Goal: Find specific page/section: Find specific page/section

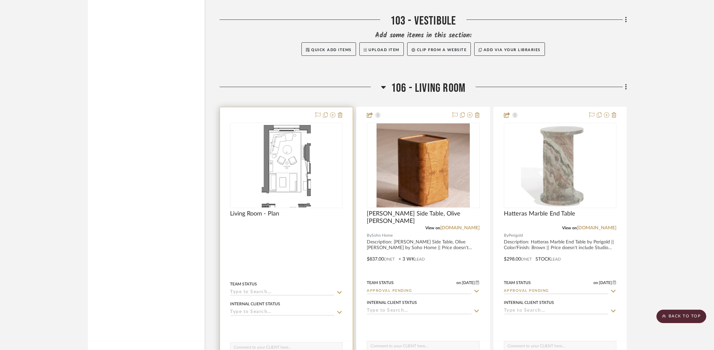
scroll to position [1835, 0]
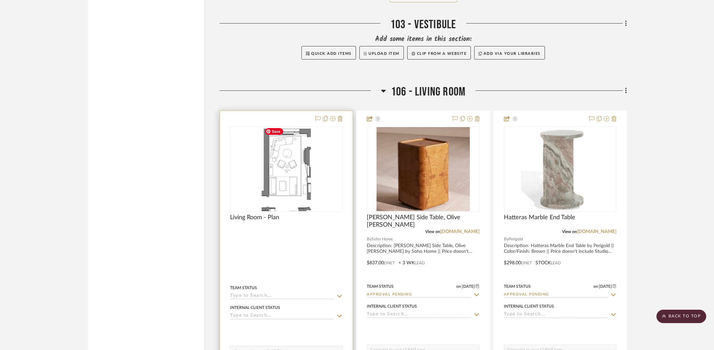
click at [280, 171] on img "0" at bounding box center [286, 169] width 49 height 84
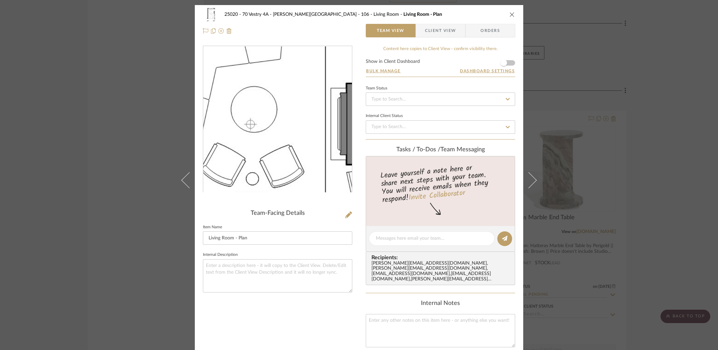
scroll to position [42, 0]
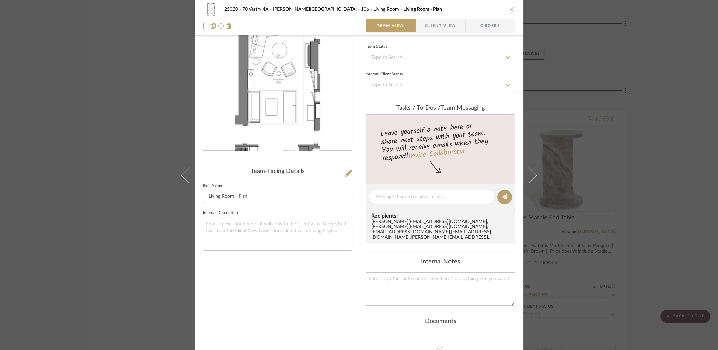
click at [570, 73] on div "25020 - 70 Vestry 4A - [PERSON_NAME] 106 - Living Room Living Room - Plan Team …" at bounding box center [359, 175] width 718 height 350
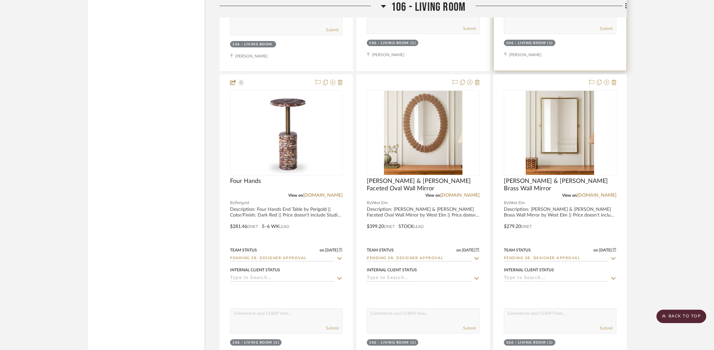
scroll to position [2129, 0]
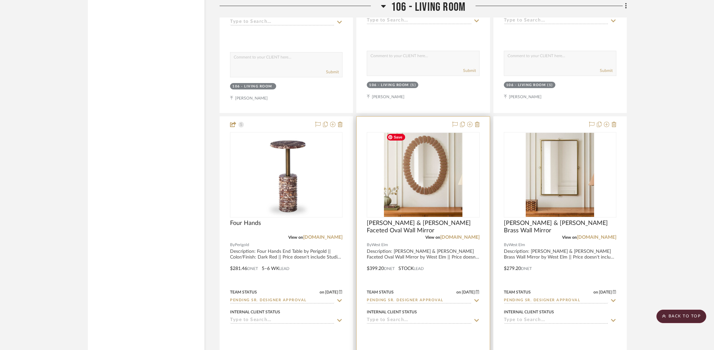
click at [452, 202] on img "0" at bounding box center [423, 175] width 79 height 84
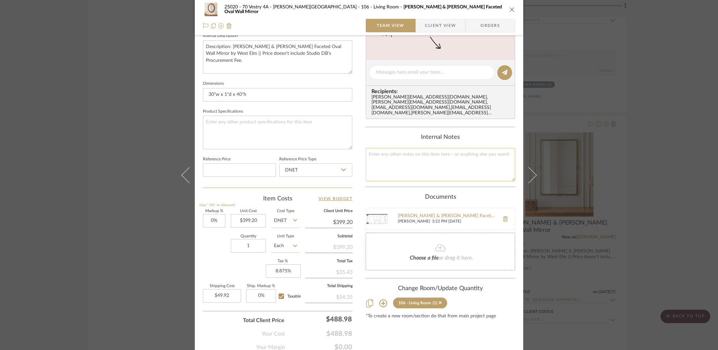
scroll to position [253, 0]
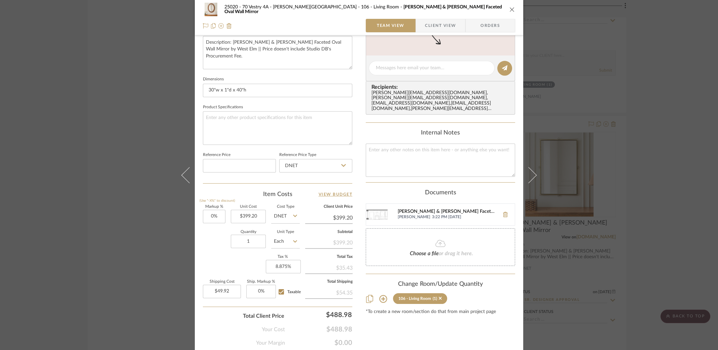
click at [448, 209] on div "[PERSON_NAME] & [PERSON_NAME] Faceted Oval Wall Mirror Elevation.png" at bounding box center [447, 211] width 98 height 5
click at [570, 142] on div "25020 - 70 Vestry 4A - [PERSON_NAME] 106 - Living Room [PERSON_NAME] & [PERSON_…" at bounding box center [359, 175] width 718 height 350
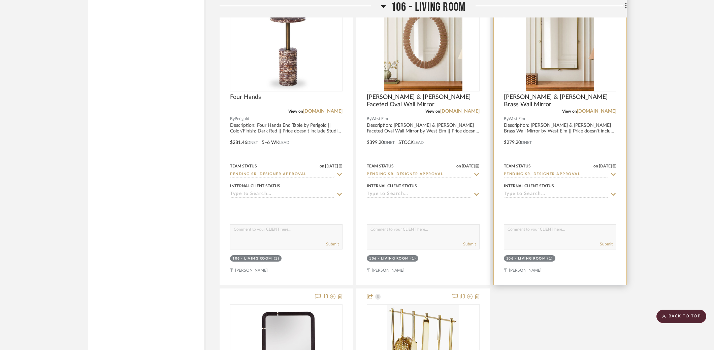
scroll to position [2171, 0]
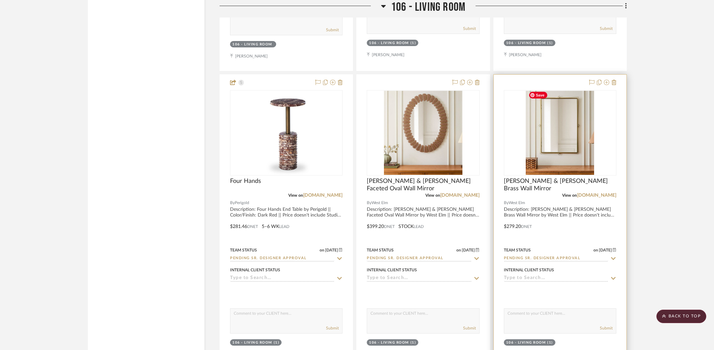
click at [570, 140] on img "0" at bounding box center [560, 133] width 68 height 84
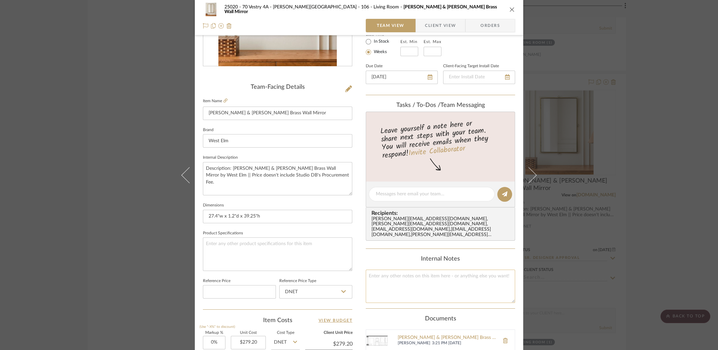
scroll to position [168, 0]
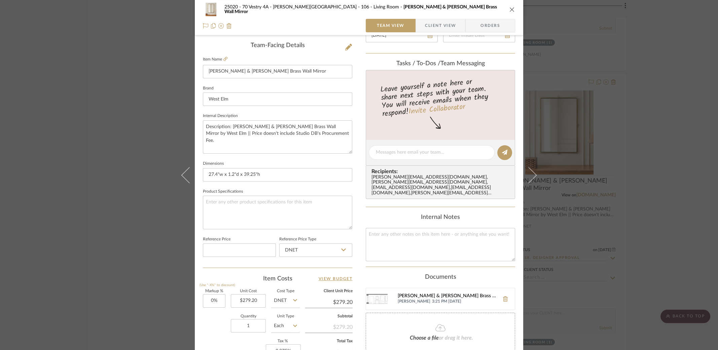
click at [443, 280] on div "[PERSON_NAME] & [PERSON_NAME] Brass Wall Mirror Elevation.png" at bounding box center [447, 296] width 98 height 5
click at [570, 177] on div "25020 - 70 Vestry 4A - [PERSON_NAME] 106 - Living Room [PERSON_NAME] & [PERSON_…" at bounding box center [359, 175] width 718 height 350
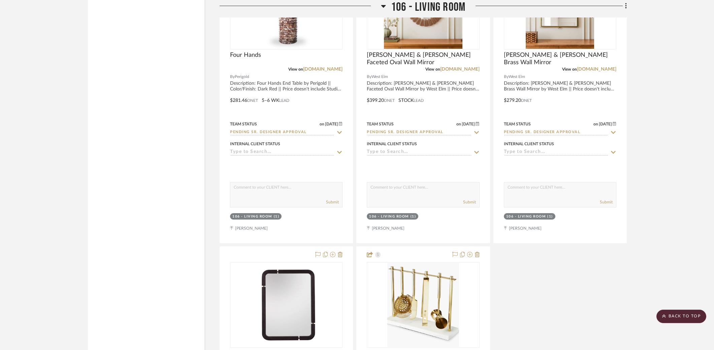
scroll to position [2340, 0]
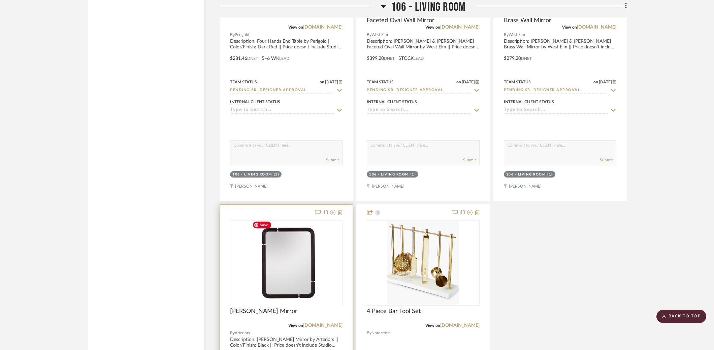
click at [295, 280] on div at bounding box center [286, 306] width 112 height 170
click at [305, 256] on img "0" at bounding box center [286, 263] width 73 height 84
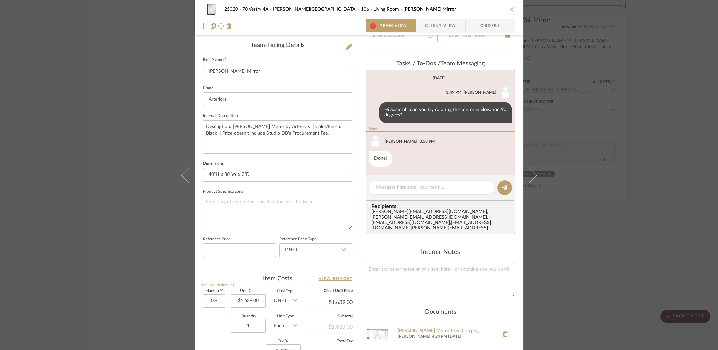
scroll to position [210, 0]
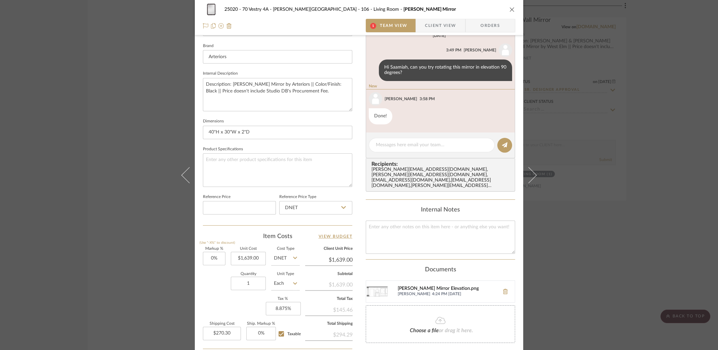
click at [426, 280] on div "[PERSON_NAME] Mirror Elevation.png" at bounding box center [447, 289] width 98 height 5
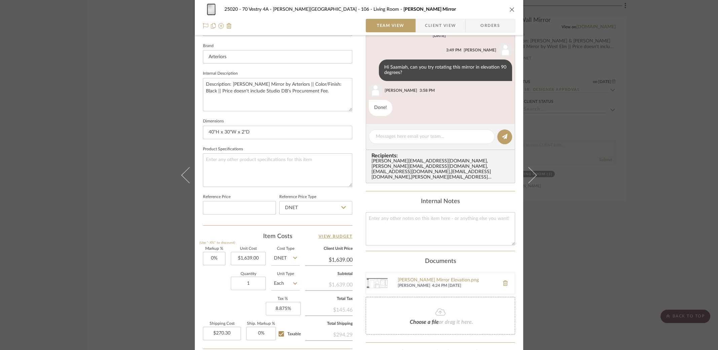
click at [570, 170] on div "25020 - 70 Vestry 4A - [PERSON_NAME] 106 - Living Room [PERSON_NAME] Mirror Tea…" at bounding box center [359, 175] width 718 height 350
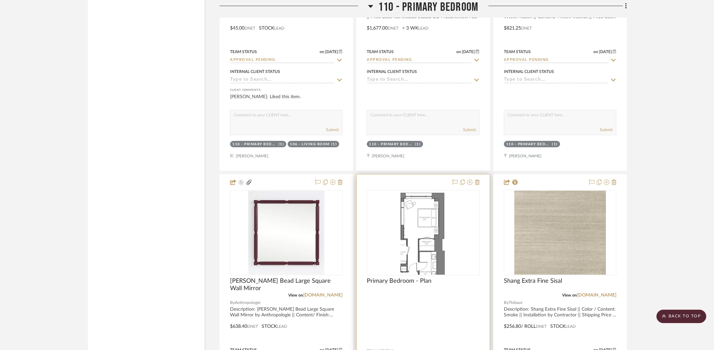
scroll to position [5075, 0]
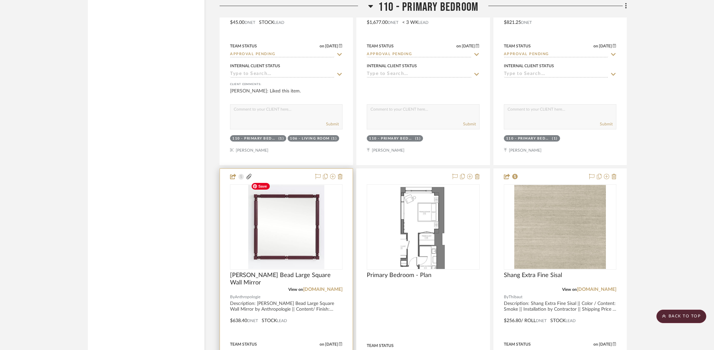
click at [0, 0] on img at bounding box center [0, 0] width 0 height 0
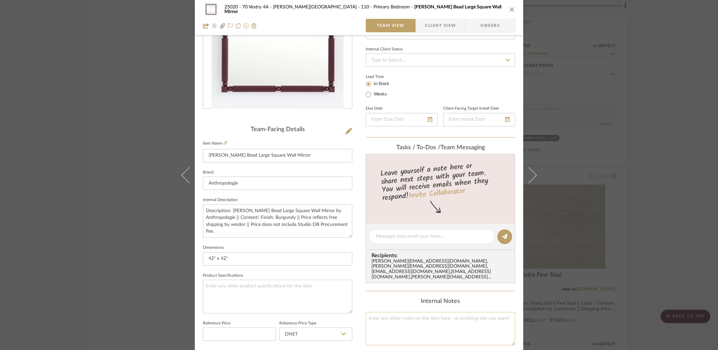
scroll to position [126, 0]
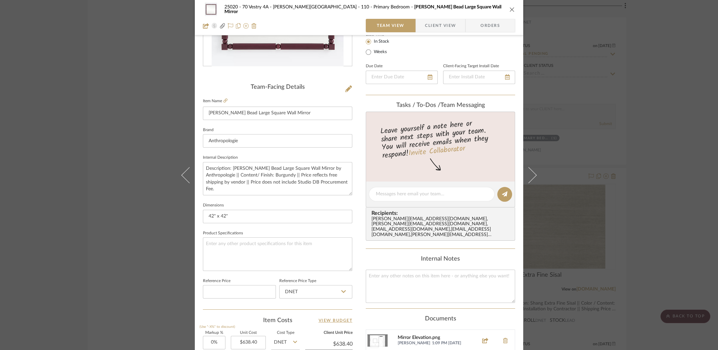
click at [411, 280] on div "Mirror Elevation.png" at bounding box center [436, 338] width 77 height 5
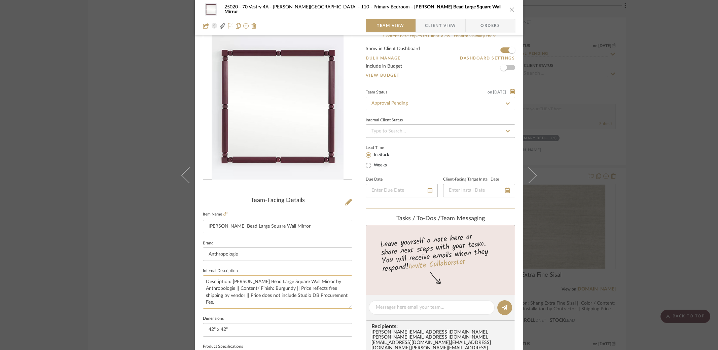
scroll to position [0, 0]
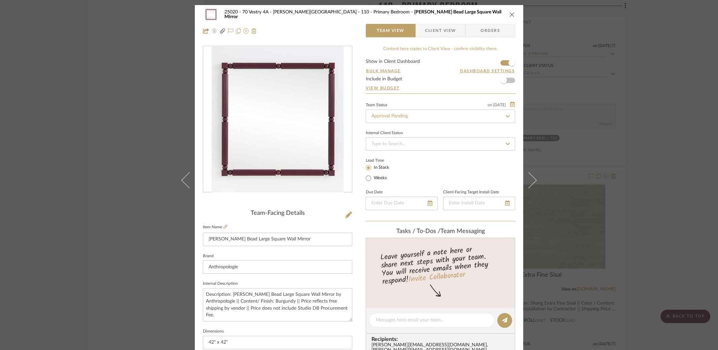
click at [570, 55] on div "25020 - 70 Vestry 4A - [PERSON_NAME] 110 - Primary Bedroom [PERSON_NAME] Bead L…" at bounding box center [359, 175] width 718 height 350
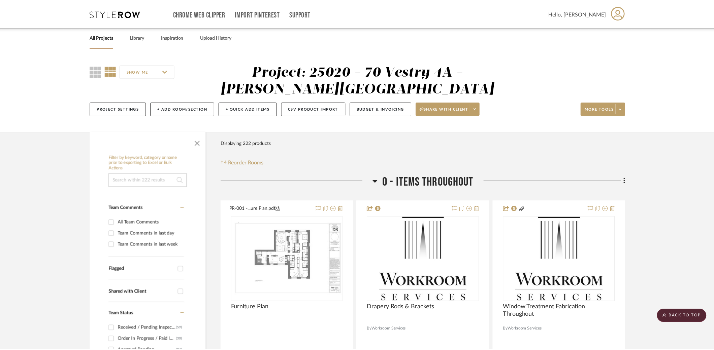
scroll to position [5075, 0]
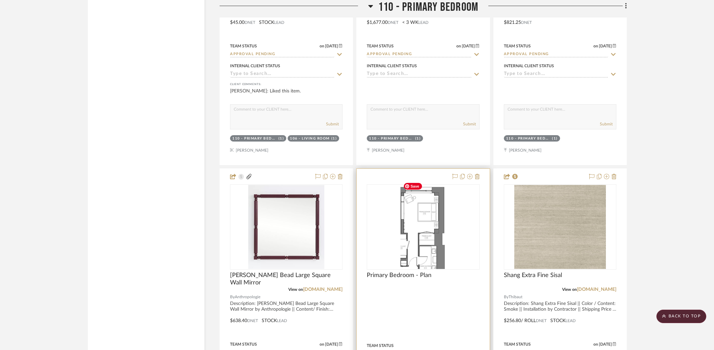
click at [445, 242] on img "0" at bounding box center [422, 227] width 45 height 84
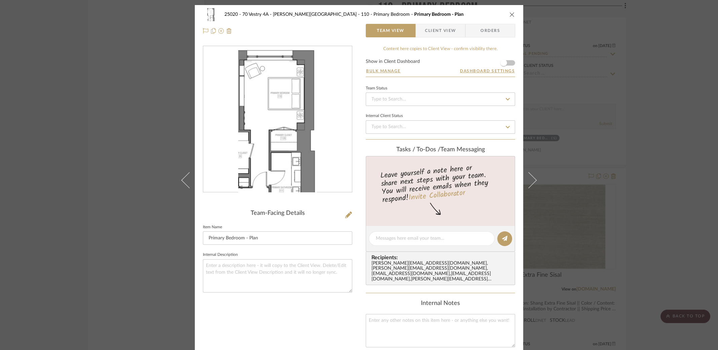
click at [510, 13] on icon "close" at bounding box center [512, 14] width 5 height 5
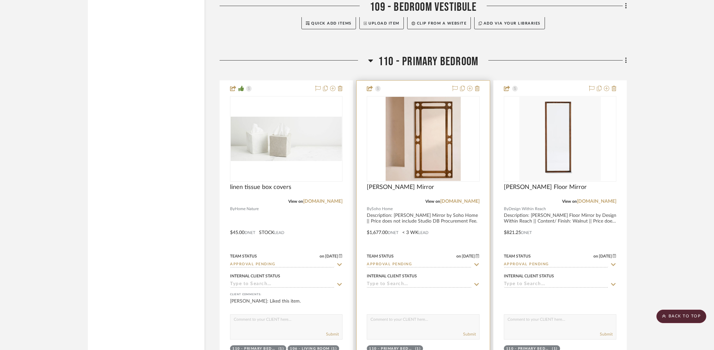
scroll to position [4949, 0]
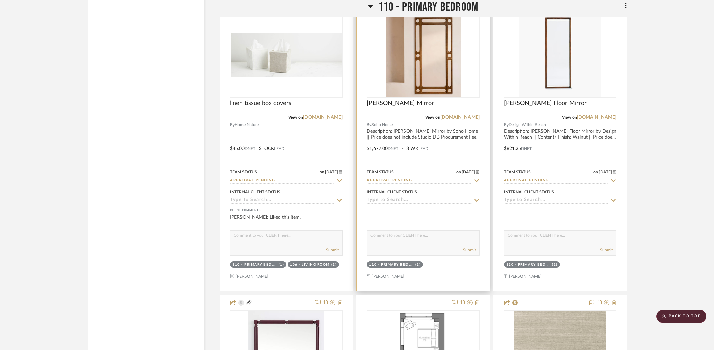
click at [409, 261] on div "110 - Primary Bedroom (1)" at bounding box center [395, 264] width 58 height 7
click at [410, 263] on div "110 - Primary Bedroom" at bounding box center [391, 265] width 44 height 5
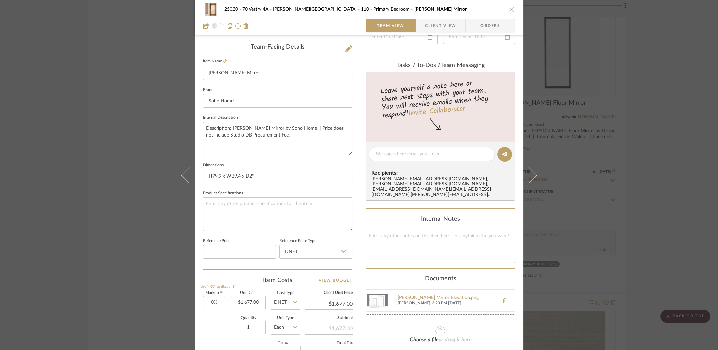
scroll to position [210, 0]
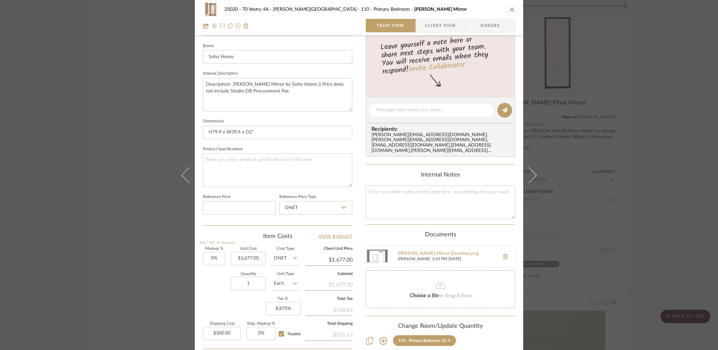
click at [448, 280] on icon at bounding box center [449, 340] width 3 height 5
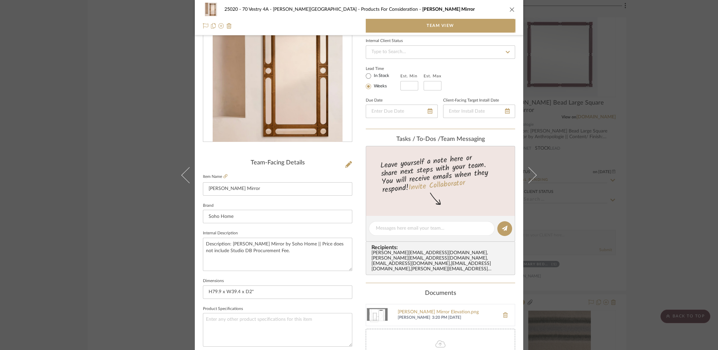
scroll to position [134, 0]
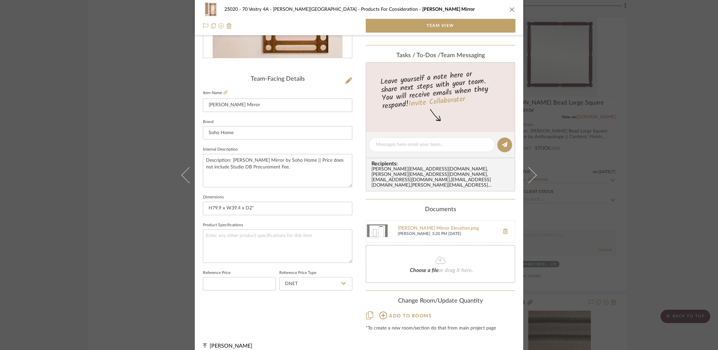
drag, startPoint x: 683, startPoint y: 116, endPoint x: 670, endPoint y: 108, distance: 15.1
click at [570, 116] on div "25020 - 70 Vestry 4A - [PERSON_NAME] Products For Consideration [PERSON_NAME] M…" at bounding box center [359, 175] width 718 height 350
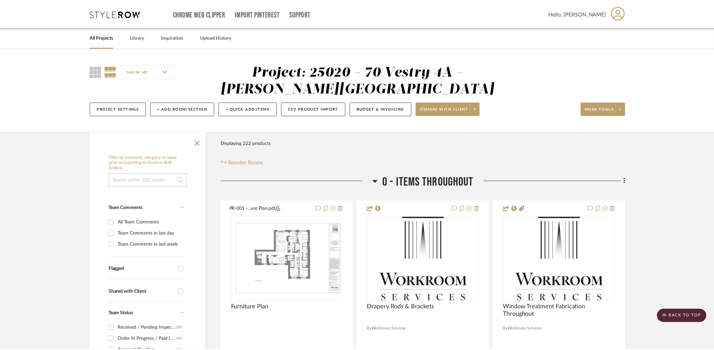
scroll to position [4949, 0]
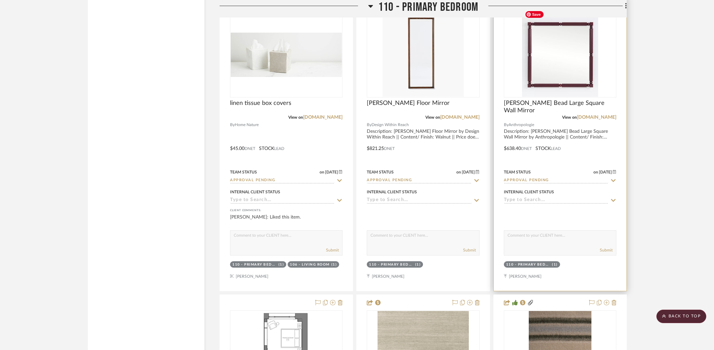
click at [566, 70] on img "0" at bounding box center [560, 55] width 76 height 84
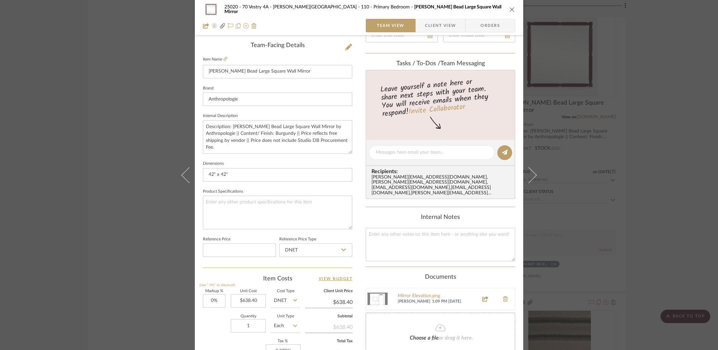
scroll to position [253, 0]
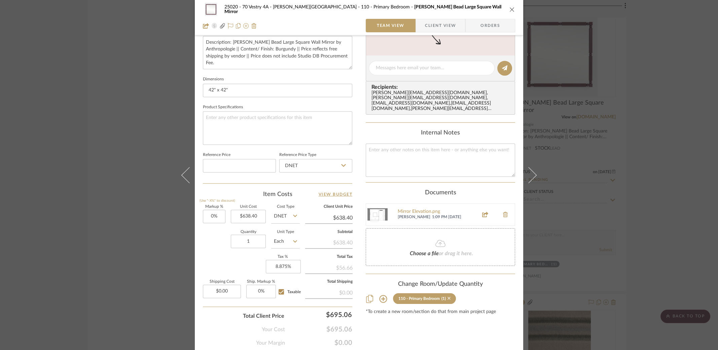
click at [448, 280] on icon at bounding box center [449, 298] width 3 height 3
radio input "false"
radio input "true"
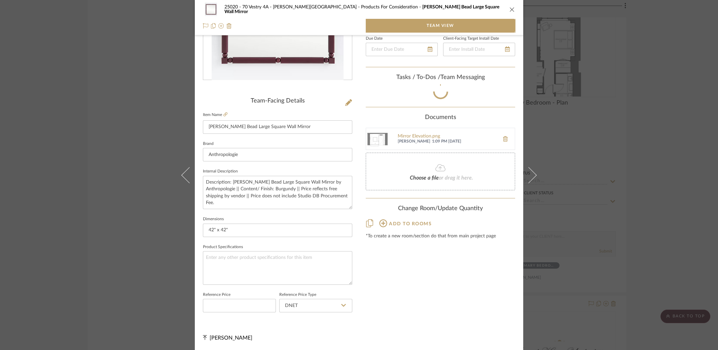
click at [570, 107] on div "25020 - 70 Vestry 4A - [PERSON_NAME] Products For Consideration [PERSON_NAME] B…" at bounding box center [359, 175] width 718 height 350
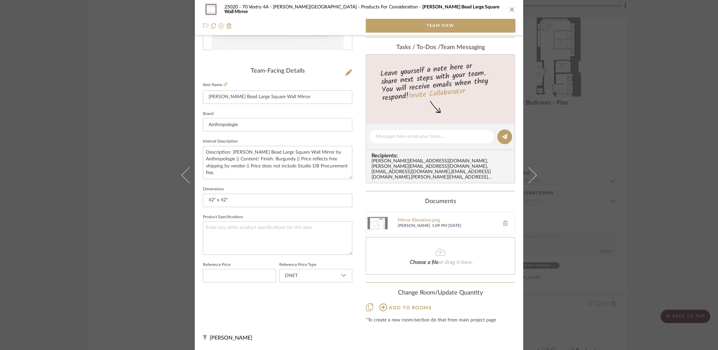
scroll to position [110, 0]
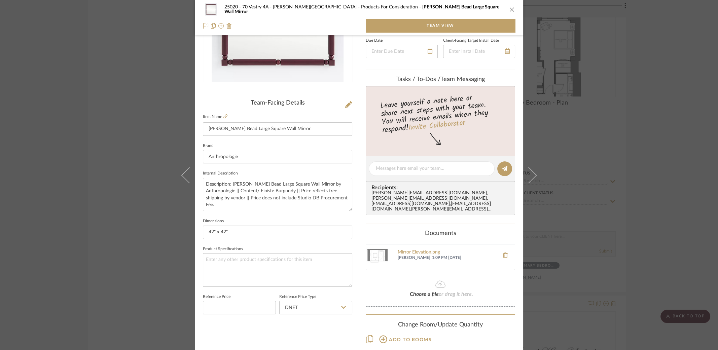
click at [127, 49] on div "25020 - 70 Vestry 4A - [PERSON_NAME] Products For Consideration [PERSON_NAME] B…" at bounding box center [359, 175] width 718 height 350
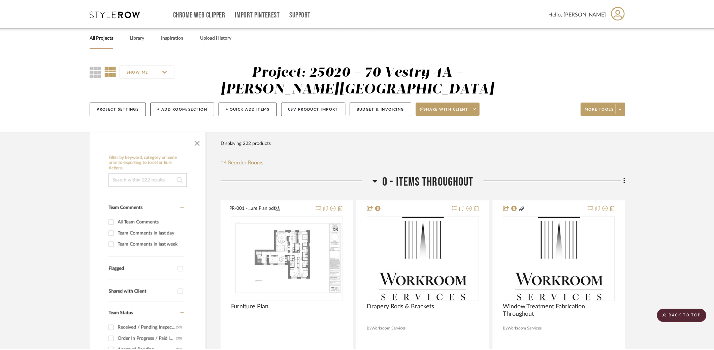
scroll to position [4949, 0]
